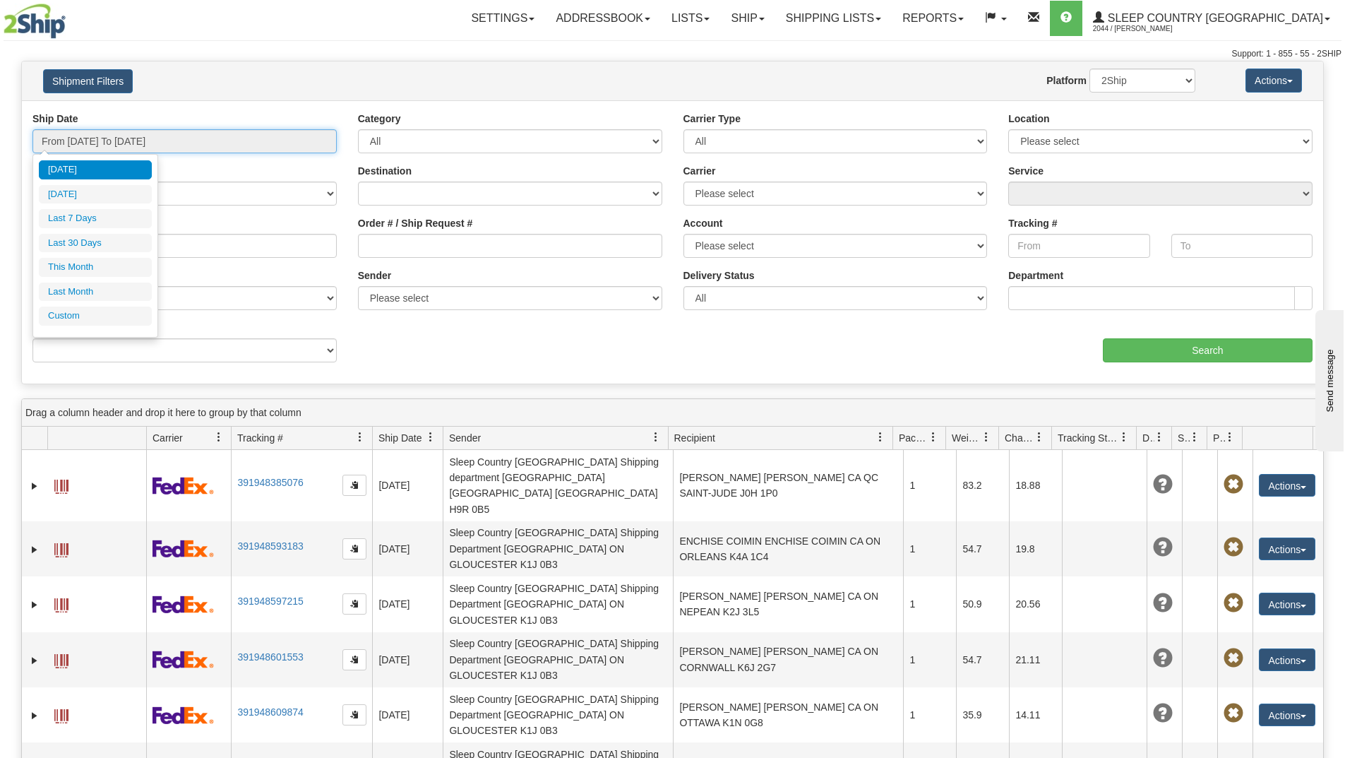
drag, startPoint x: 199, startPoint y: 138, endPoint x: 143, endPoint y: 162, distance: 61.7
click at [199, 138] on input "From [DATE] To [DATE]" at bounding box center [184, 141] width 304 height 24
click at [99, 249] on li "Last 30 Days" at bounding box center [95, 243] width 113 height 19
type input "From [DATE] To [DATE]"
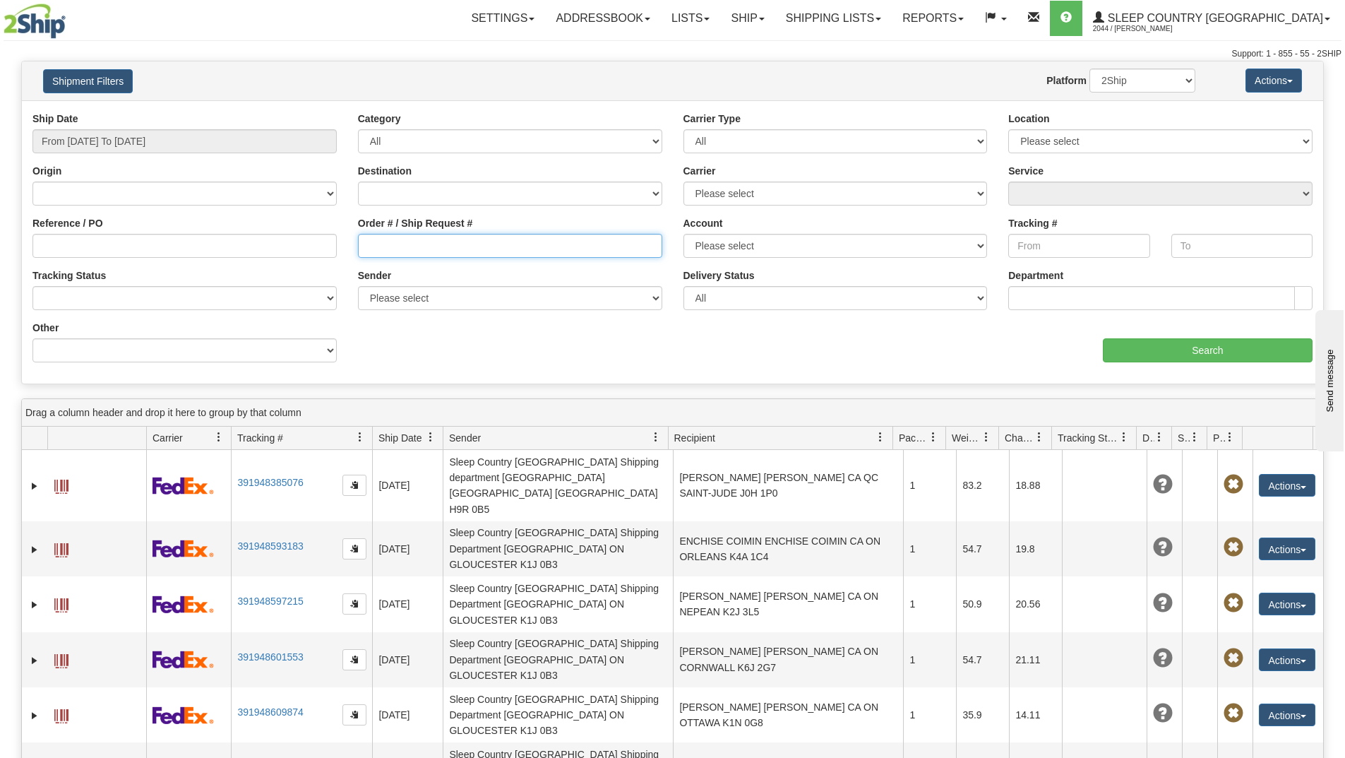
click at [412, 249] on input "Order # / Ship Request #" at bounding box center [510, 246] width 304 height 24
paste input "9002H971610"
type input "9002H971610"
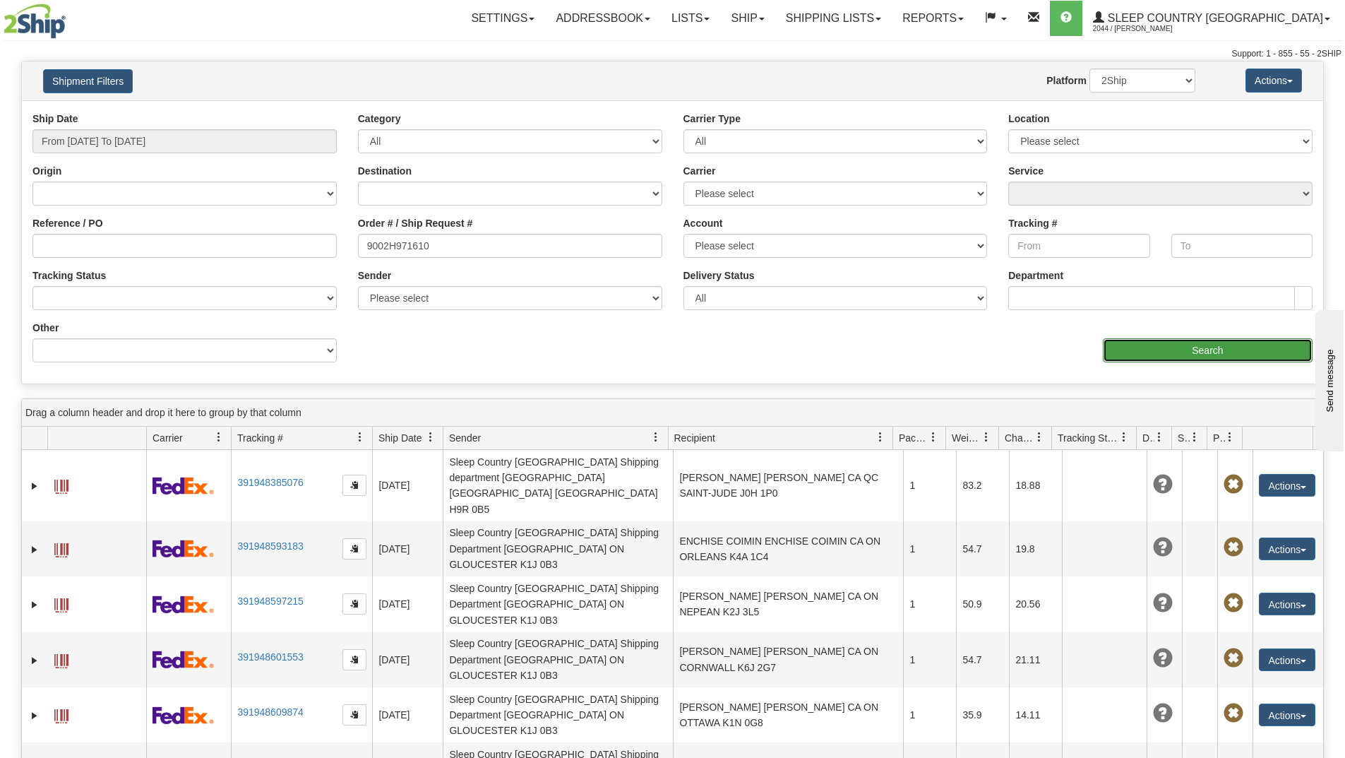
click at [1170, 345] on input "Search" at bounding box center [1208, 350] width 210 height 24
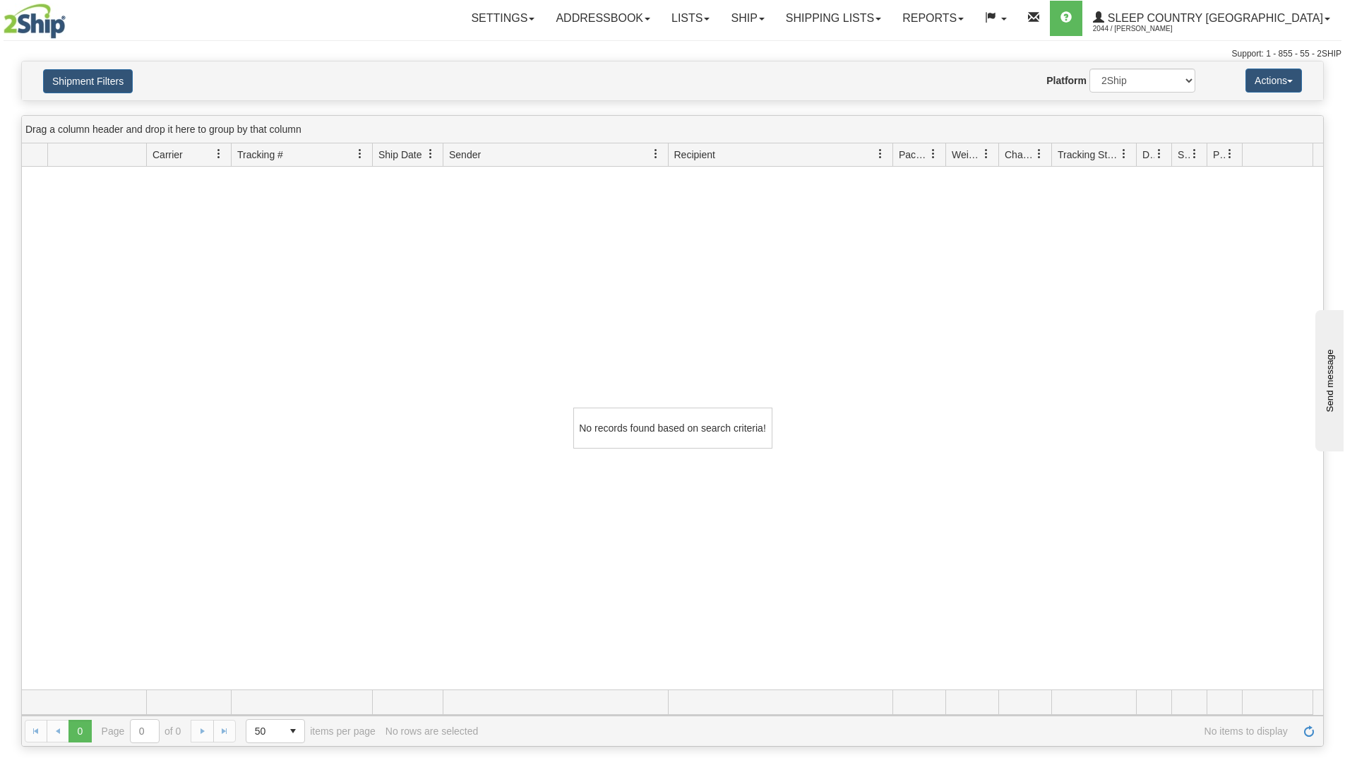
click at [151, 358] on div "No records found based on search criteria!" at bounding box center [673, 428] width 1302 height 523
drag, startPoint x: 888, startPoint y: 13, endPoint x: 881, endPoint y: 42, distance: 29.8
click at [888, 13] on link "Shipping lists" at bounding box center [833, 18] width 117 height 35
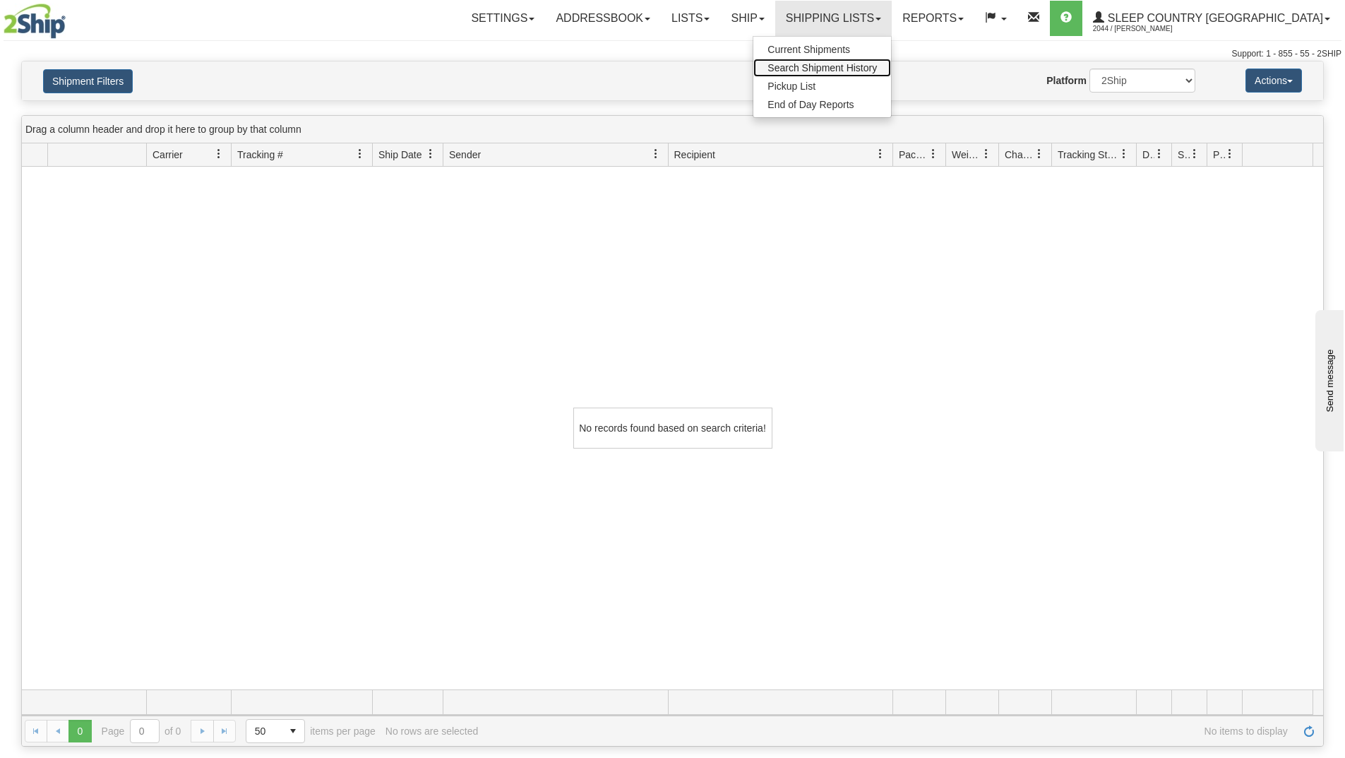
click at [864, 71] on span "Search Shipment History" at bounding box center [822, 67] width 109 height 11
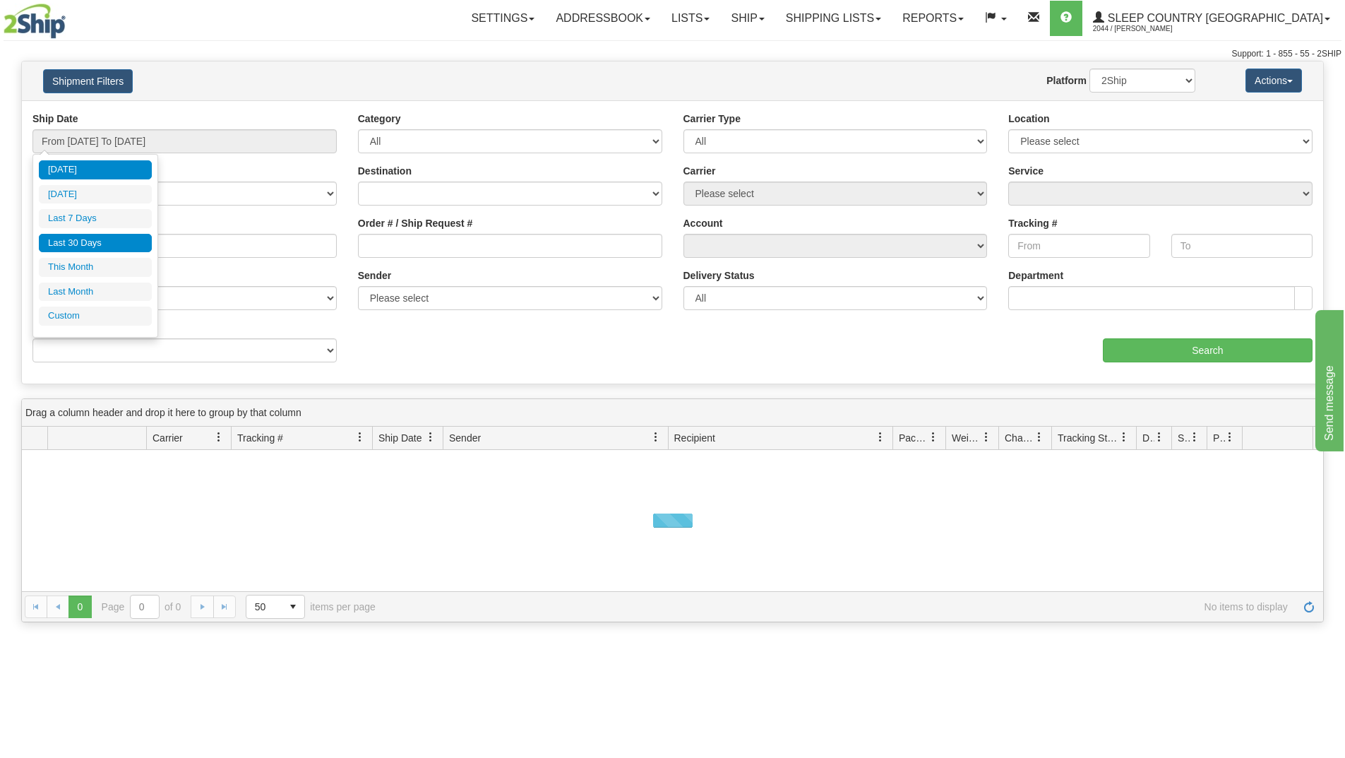
drag, startPoint x: 104, startPoint y: 244, endPoint x: 113, endPoint y: 243, distance: 9.2
click at [103, 243] on li "Last 30 Days" at bounding box center [95, 243] width 113 height 19
type input "From [DATE] To [DATE]"
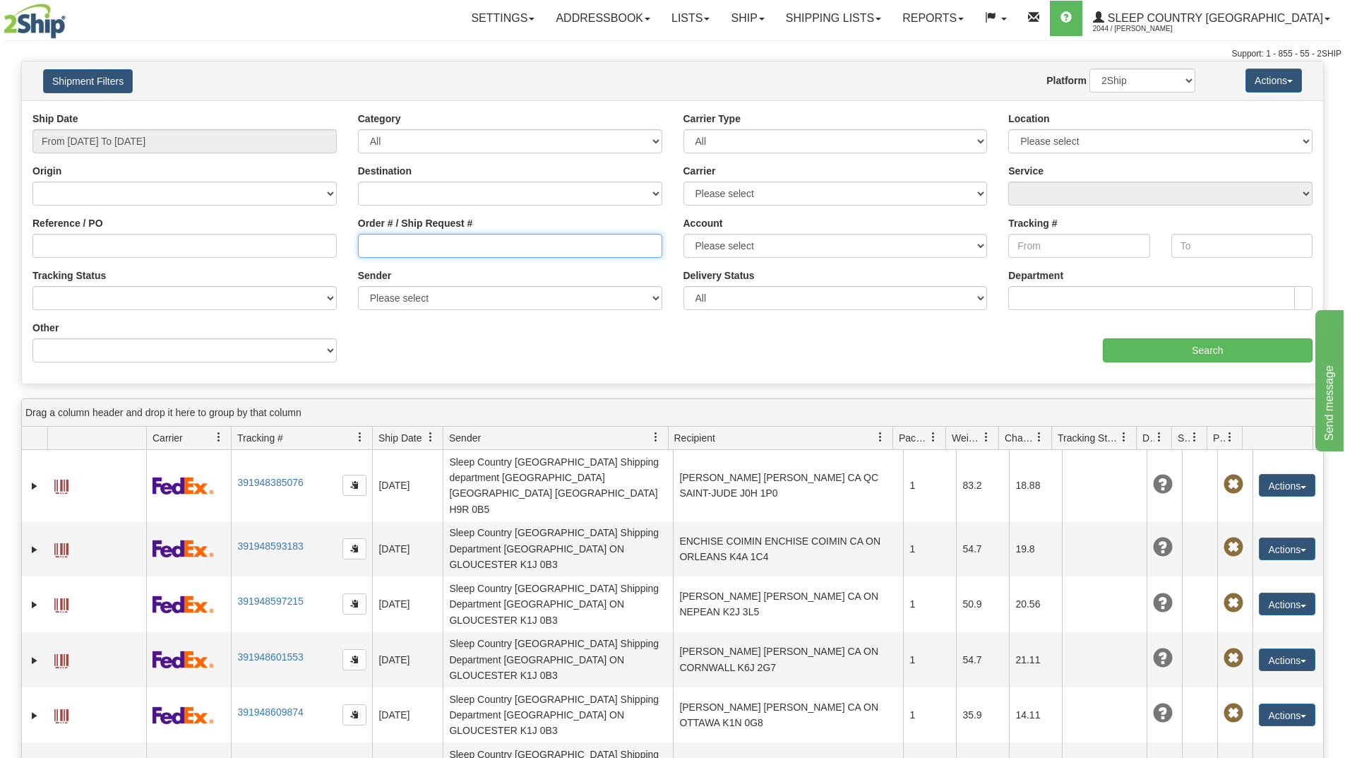
drag, startPoint x: 397, startPoint y: 244, endPoint x: 573, endPoint y: 275, distance: 178.7
click at [397, 247] on input "Order # / Ship Request #" at bounding box center [510, 246] width 304 height 24
paste input "9002H971610"
type input "9002H971610"
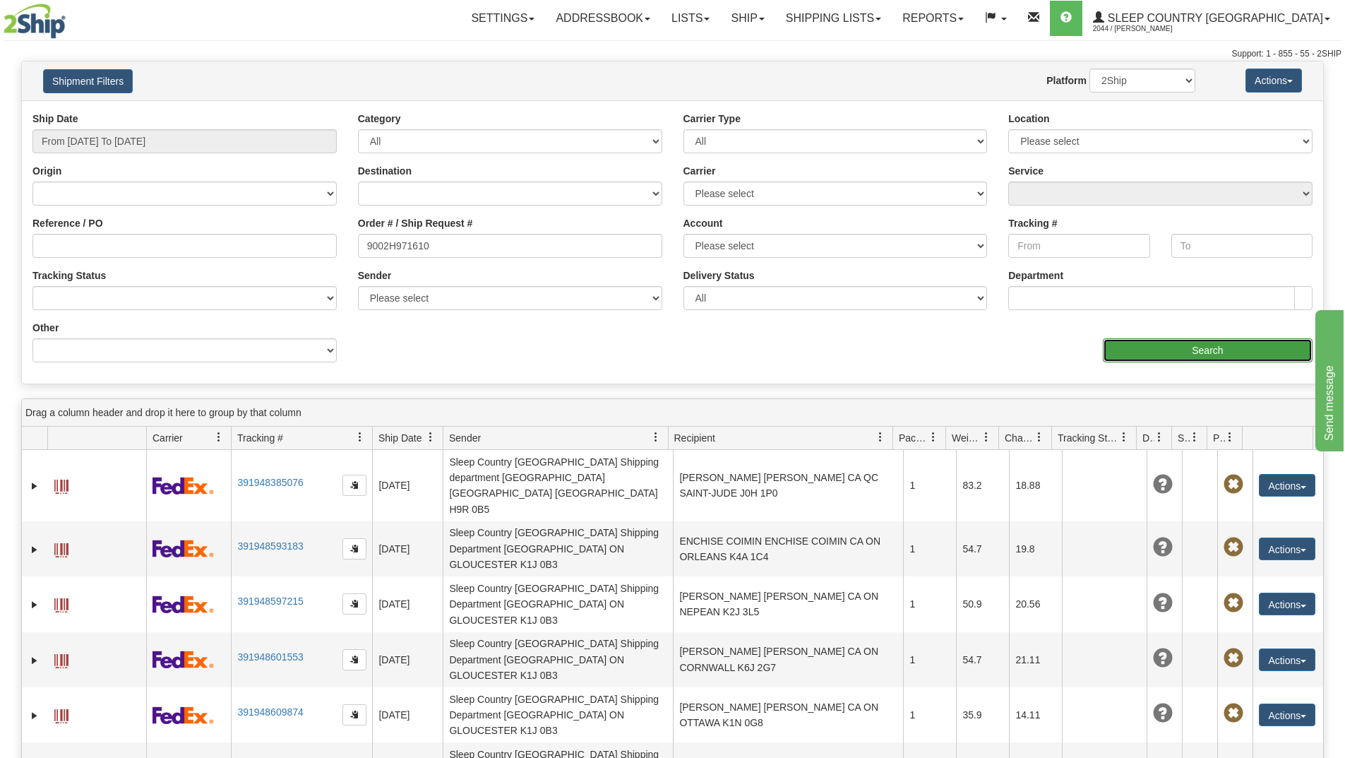
click at [1157, 346] on input "Search" at bounding box center [1208, 350] width 210 height 24
